Goal: Task Accomplishment & Management: Use online tool/utility

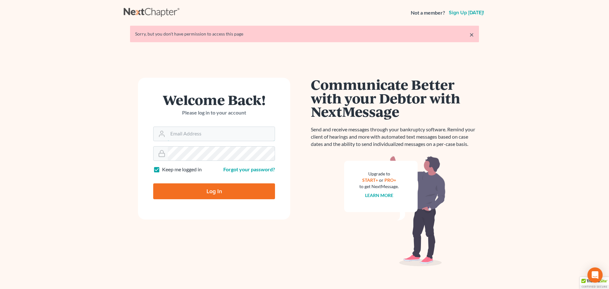
type input "[PERSON_NAME][EMAIL_ADDRESS][DOMAIN_NAME]"
click at [210, 195] on input "Log In" at bounding box center [214, 191] width 122 height 16
type input "Thinking..."
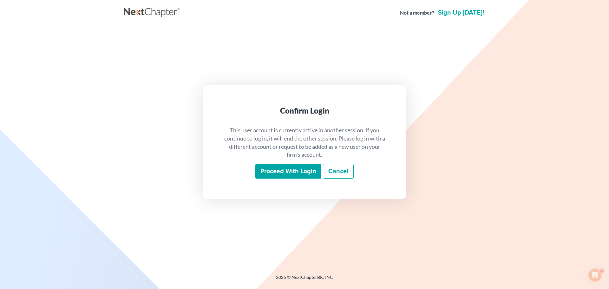
click at [288, 173] on input "Proceed with login" at bounding box center [289, 171] width 66 height 15
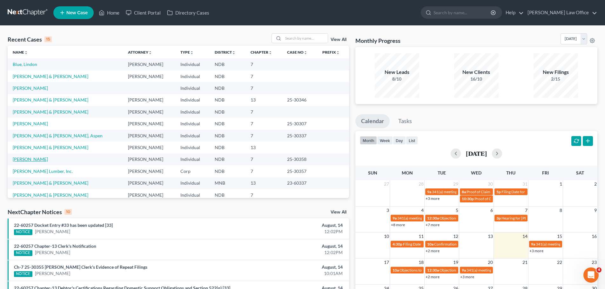
click at [29, 157] on link "[PERSON_NAME]" at bounding box center [30, 158] width 35 height 5
select select "6"
